Goal: Use online tool/utility: Use online tool/utility

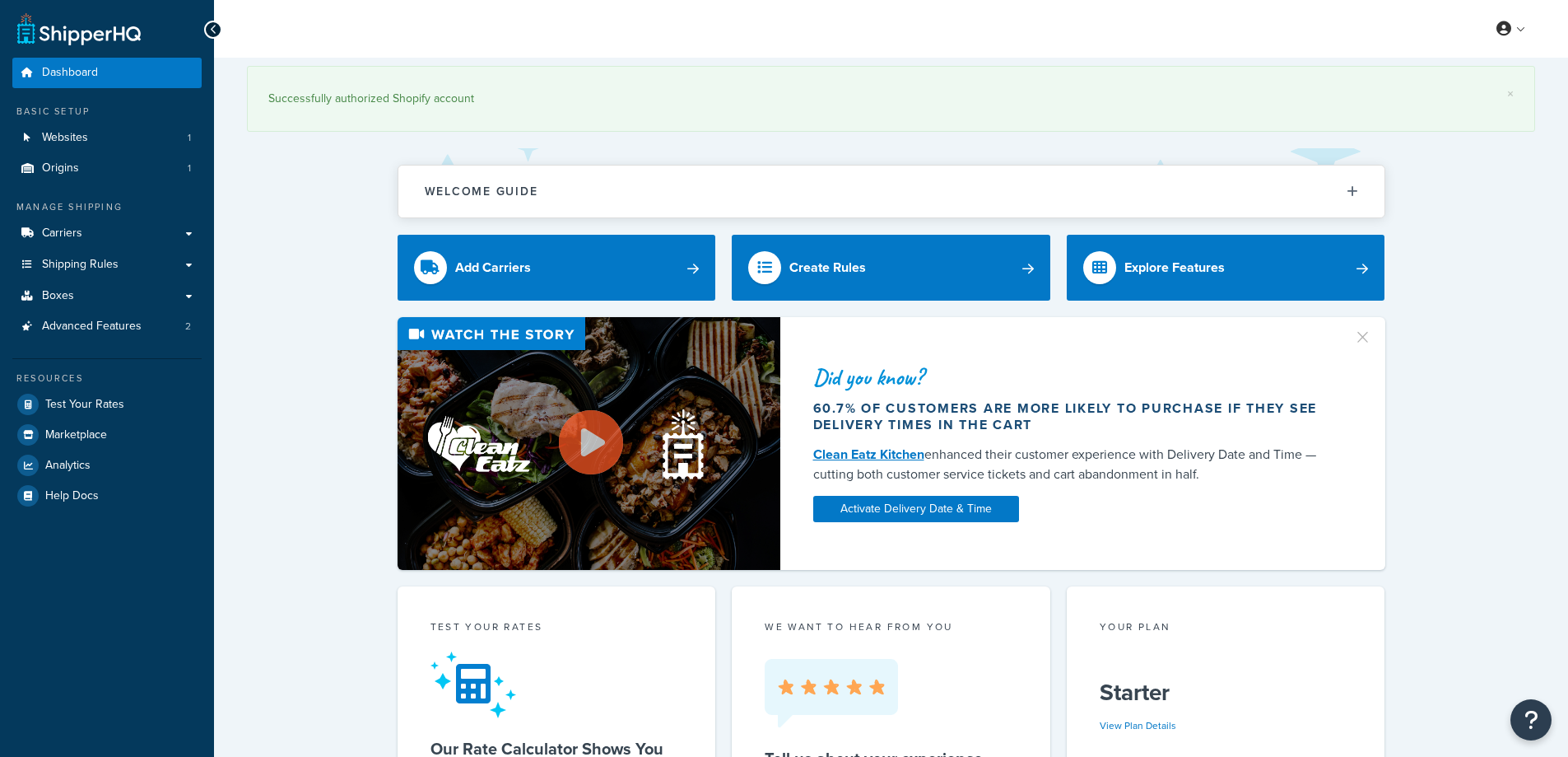
click at [86, 403] on span "Test Your Rates" at bounding box center [85, 404] width 79 height 14
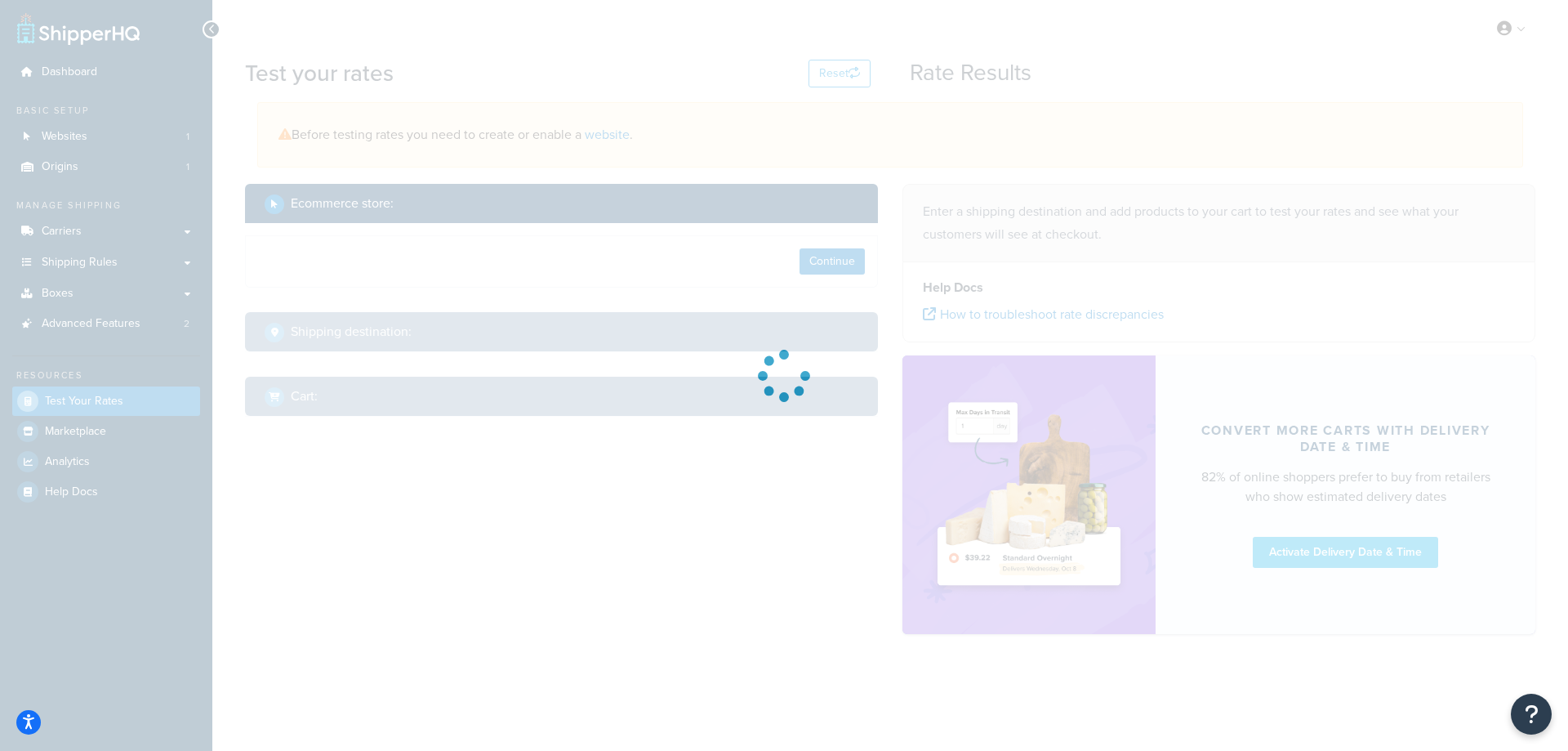
select select "[GEOGRAPHIC_DATA]"
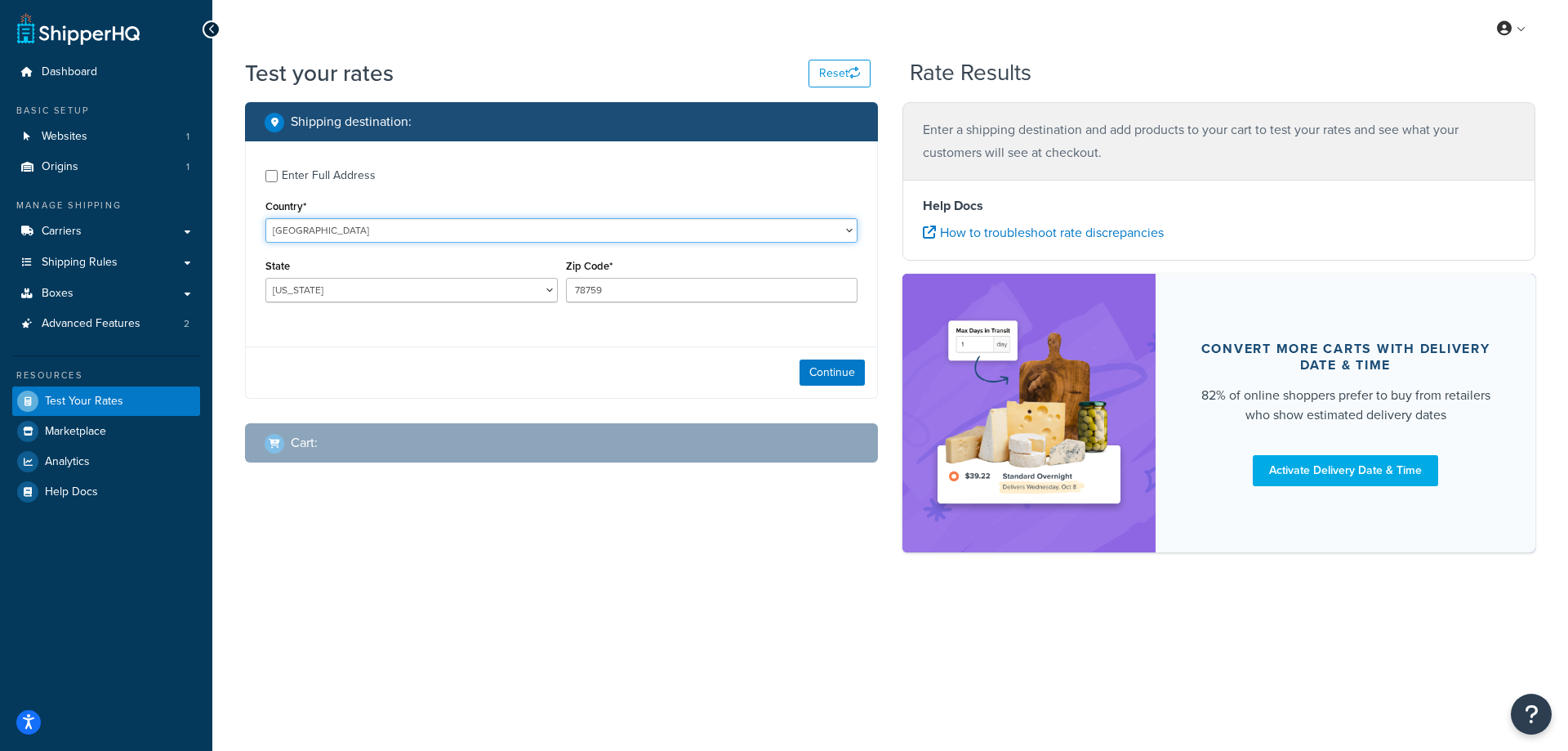
click at [454, 231] on select "[GEOGRAPHIC_DATA] [GEOGRAPHIC_DATA] [GEOGRAPHIC_DATA] [GEOGRAPHIC_DATA] [GEOGRA…" at bounding box center [560, 230] width 592 height 25
select select "TH"
click at [265, 218] on select "[GEOGRAPHIC_DATA] [GEOGRAPHIC_DATA] [GEOGRAPHIC_DATA] [GEOGRAPHIC_DATA] [GEOGRA…" at bounding box center [560, 230] width 592 height 25
click at [374, 292] on select "Amnat Charoen Ang Thong Buri Ram Chachoengsao Chai Nat Chaiyaphum [GEOGRAPHIC_D…" at bounding box center [411, 290] width 293 height 25
select select "84"
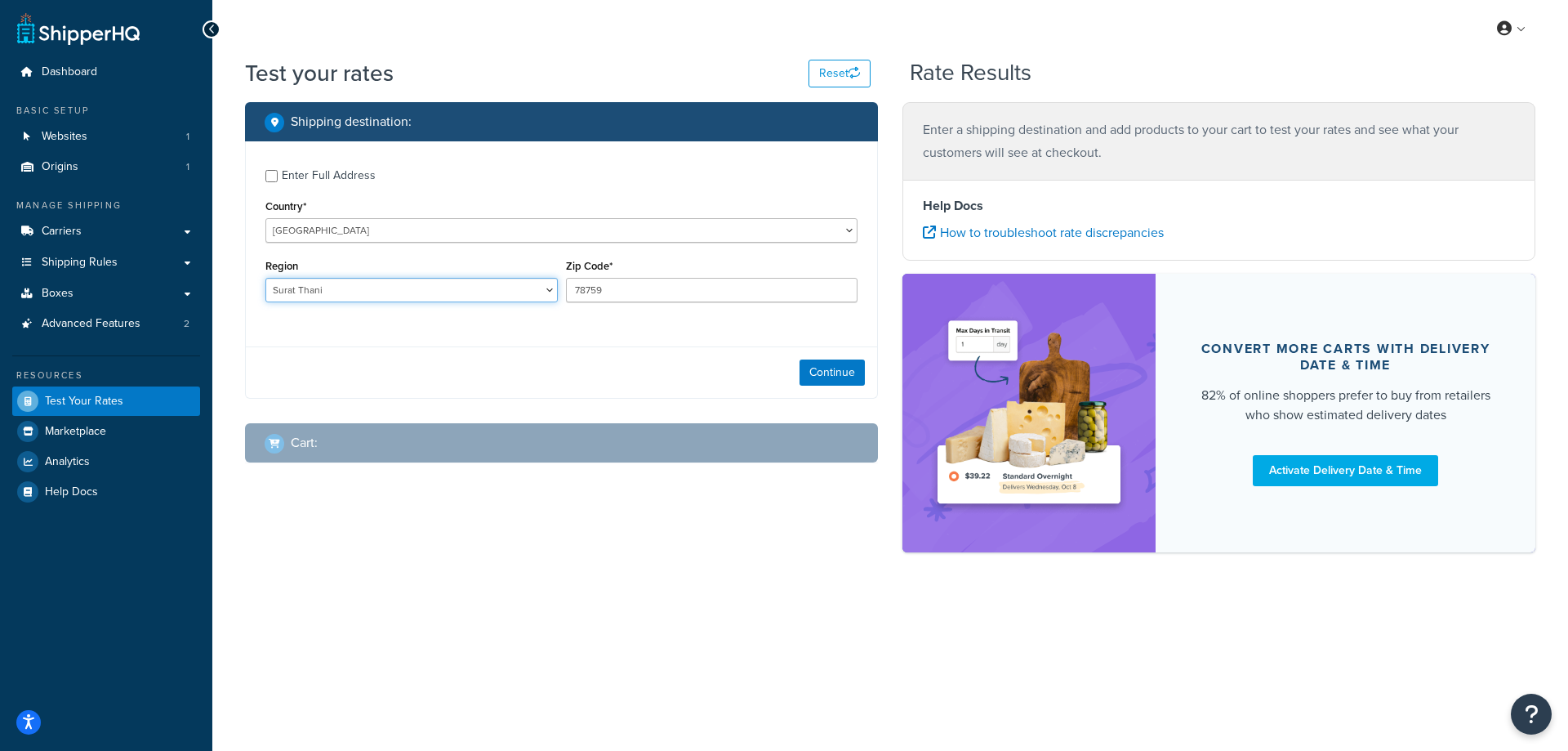
click at [265, 279] on select "Amnat Charoen Ang Thong Buri Ram Chachoengsao Chai Nat Chaiyaphum [GEOGRAPHIC_D…" at bounding box center [411, 290] width 293 height 25
click at [703, 286] on input "78759" at bounding box center [711, 290] width 293 height 25
drag, startPoint x: 629, startPoint y: 286, endPoint x: 555, endPoint y: 292, distance: 74.2
click at [555, 292] on div "Region Amnat Charoen Ang Thong Buri Ram Chachoengsao Chai Nat Chaiyaphum [GEOGR…" at bounding box center [560, 285] width 600 height 60
paste input "84280"
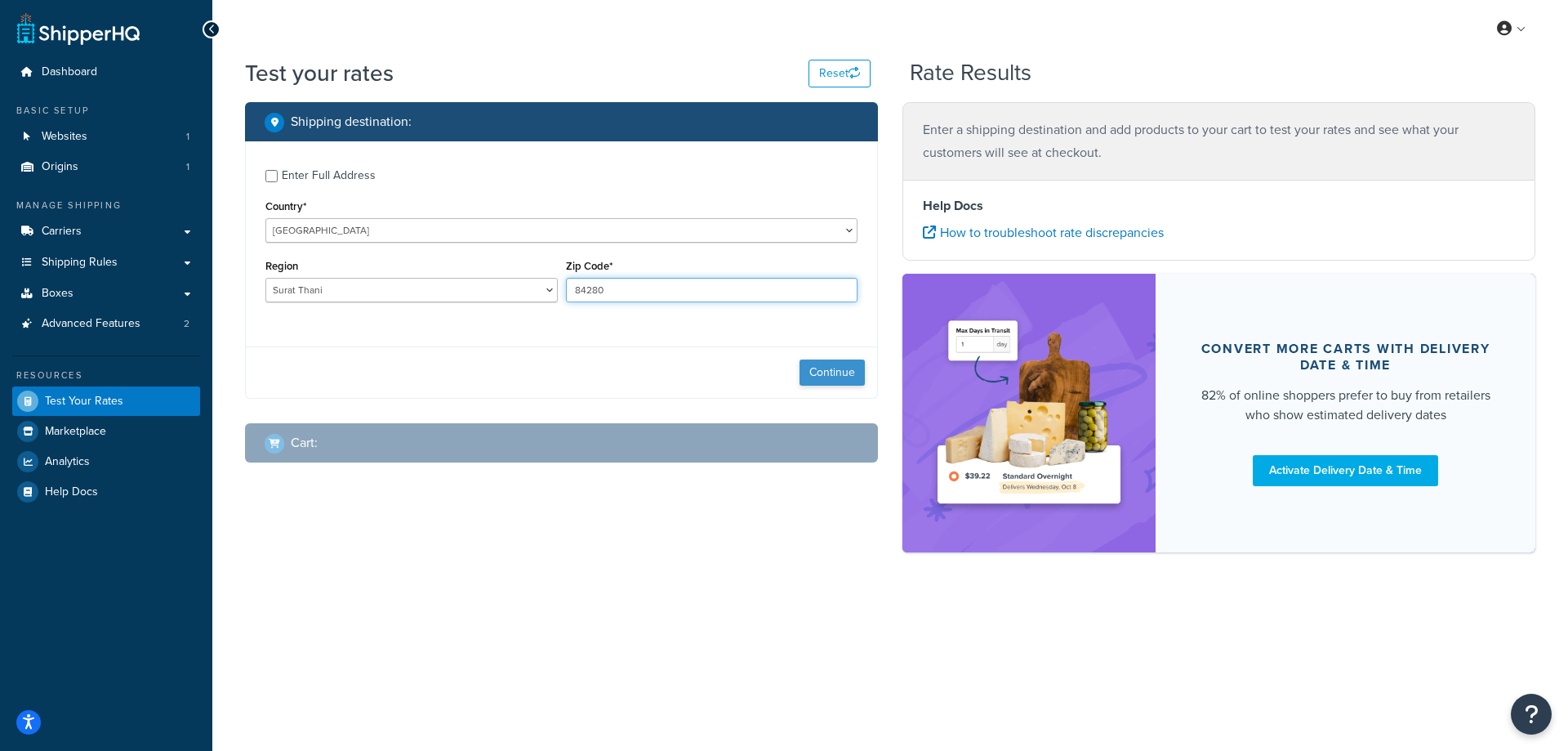
type input "84280"
click at [828, 375] on button "Continue" at bounding box center [832, 373] width 65 height 27
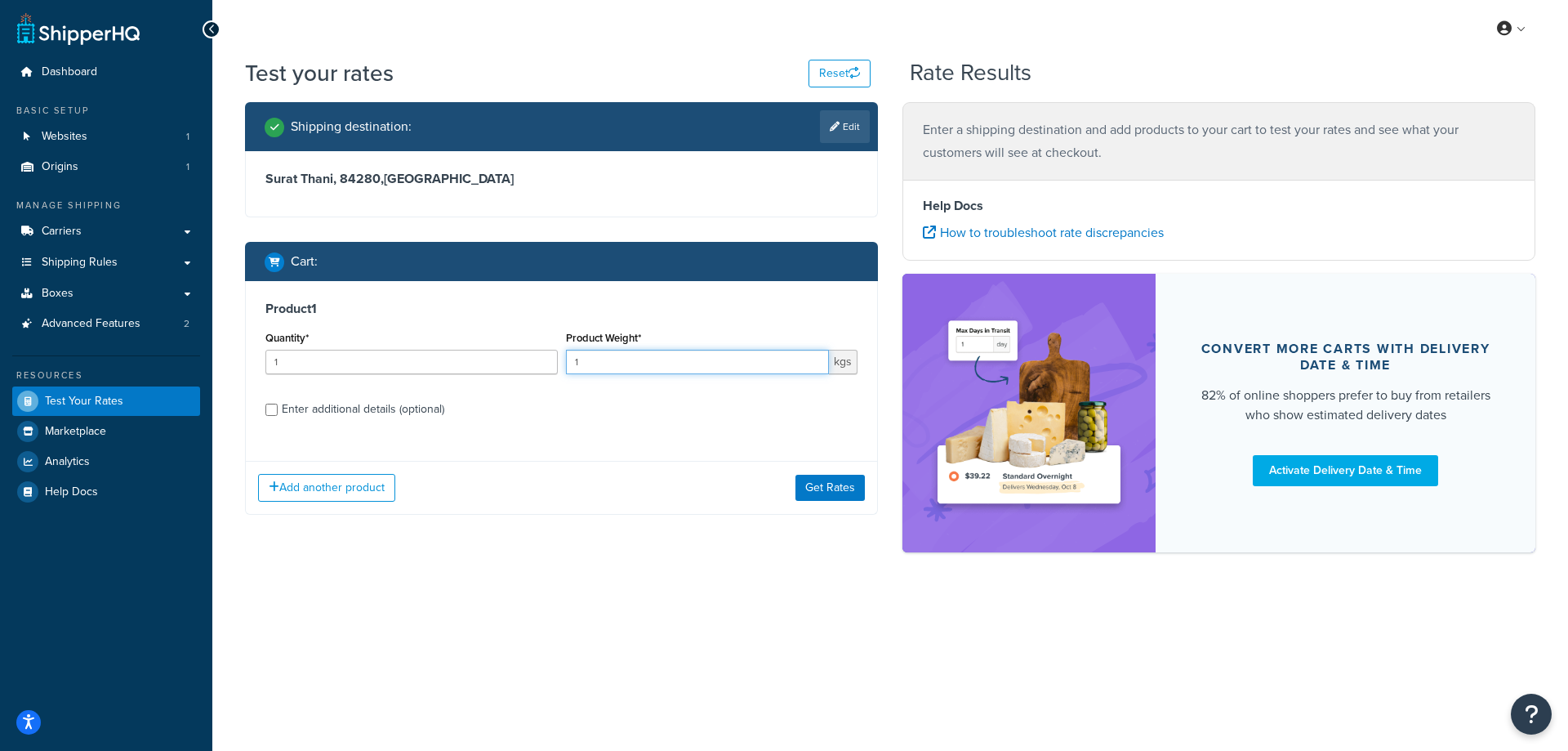
click at [679, 359] on input "1" at bounding box center [697, 362] width 264 height 25
type input "1.5"
click at [822, 489] on button "Get Rates" at bounding box center [829, 488] width 69 height 27
